Goal: Find specific page/section: Find specific page/section

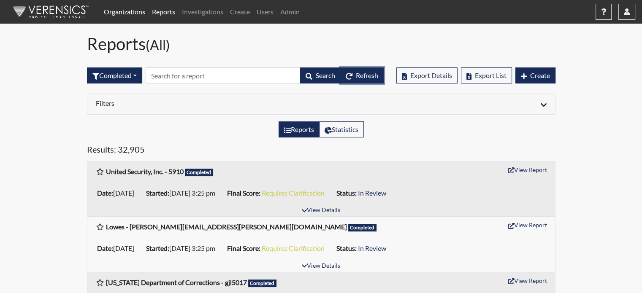
click at [363, 76] on span "Refresh" at bounding box center [367, 75] width 22 height 8
click at [358, 76] on span "Refresh" at bounding box center [367, 75] width 22 height 8
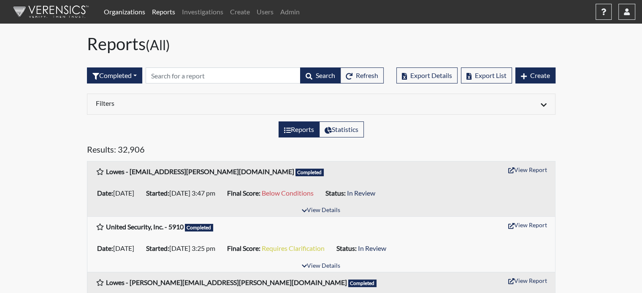
click at [122, 11] on link "Organizations" at bounding box center [124, 11] width 48 height 17
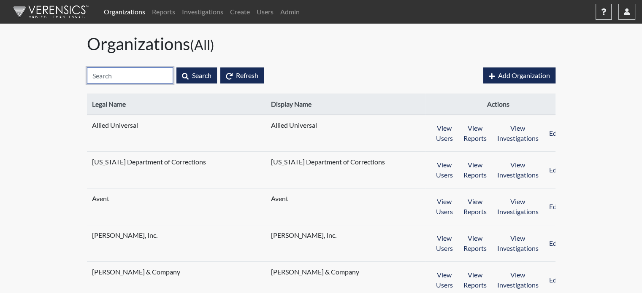
click at [142, 72] on input "text" at bounding box center [130, 76] width 86 height 16
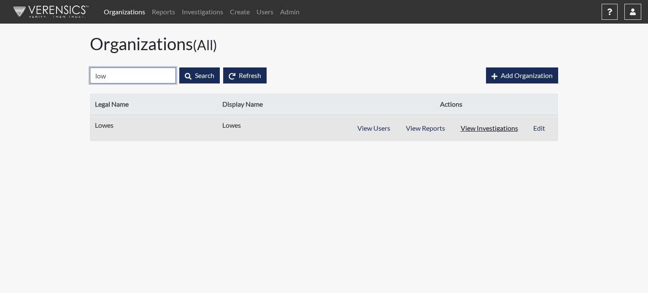
type input "low"
click at [473, 129] on button "View Investigations" at bounding box center [489, 128] width 73 height 16
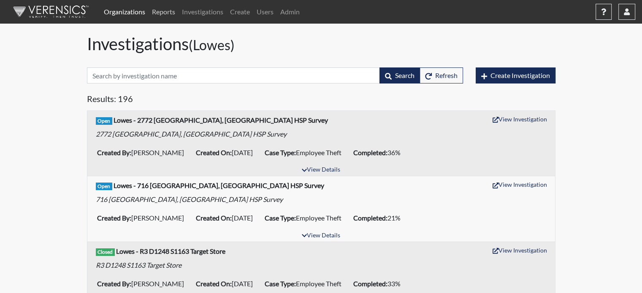
click at [160, 9] on link "Reports" at bounding box center [164, 11] width 30 height 17
